Goal: Transaction & Acquisition: Register for event/course

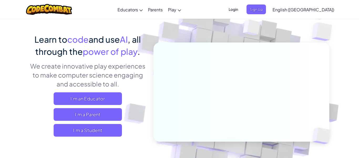
scroll to position [41, 0]
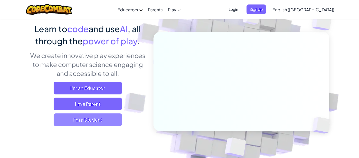
click at [110, 114] on span "I'm a Student" at bounding box center [88, 119] width 68 height 13
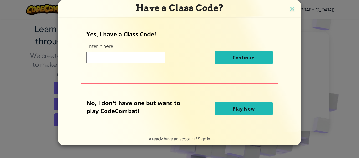
click at [132, 61] on input at bounding box center [126, 57] width 79 height 11
click at [292, 9] on img at bounding box center [292, 9] width 7 height 8
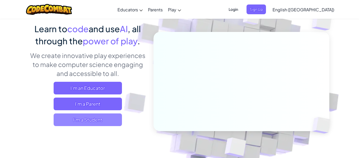
click at [112, 119] on span "I'm a Student" at bounding box center [88, 119] width 68 height 13
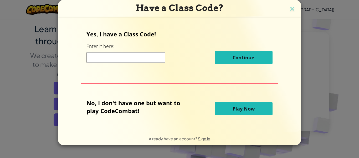
click at [146, 59] on input at bounding box center [126, 57] width 79 height 11
click at [165, 60] on input at bounding box center [126, 57] width 79 height 11
click at [200, 138] on span "Sign in" at bounding box center [204, 138] width 12 height 5
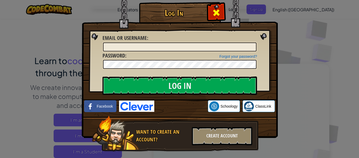
click at [212, 11] on div at bounding box center [216, 12] width 17 height 17
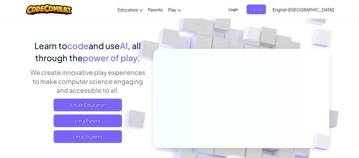
scroll to position [28, 0]
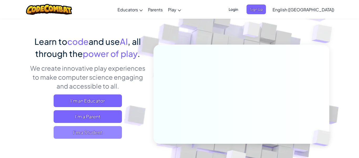
click at [109, 131] on span "I'm a Student" at bounding box center [88, 132] width 68 height 13
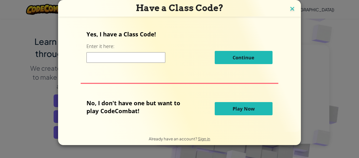
click at [292, 10] on img at bounding box center [292, 9] width 7 height 8
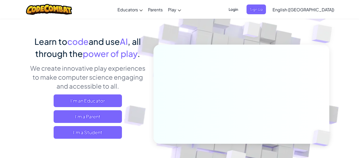
click at [242, 11] on span "Login" at bounding box center [234, 9] width 16 height 10
